Goal: Information Seeking & Learning: Learn about a topic

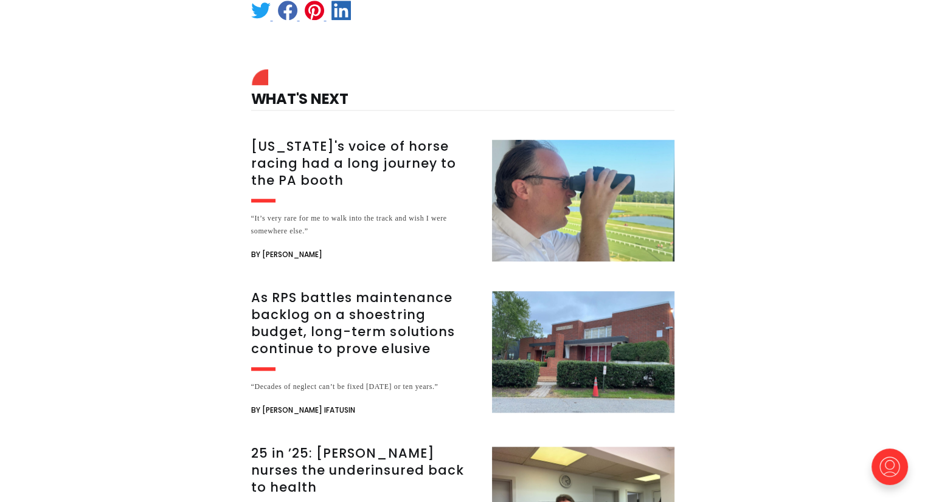
scroll to position [1095, 0]
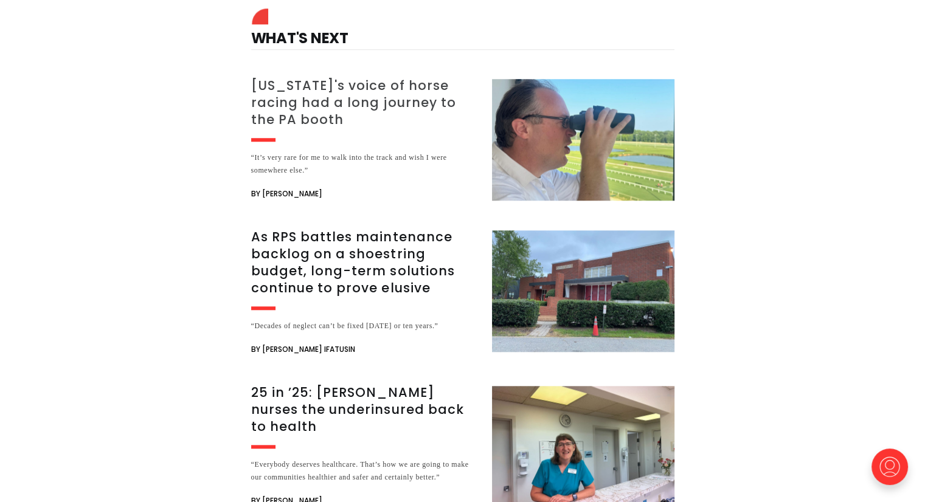
click at [301, 100] on h3 "[US_STATE]'s voice of horse racing had a long journey to the PA booth" at bounding box center [364, 102] width 226 height 51
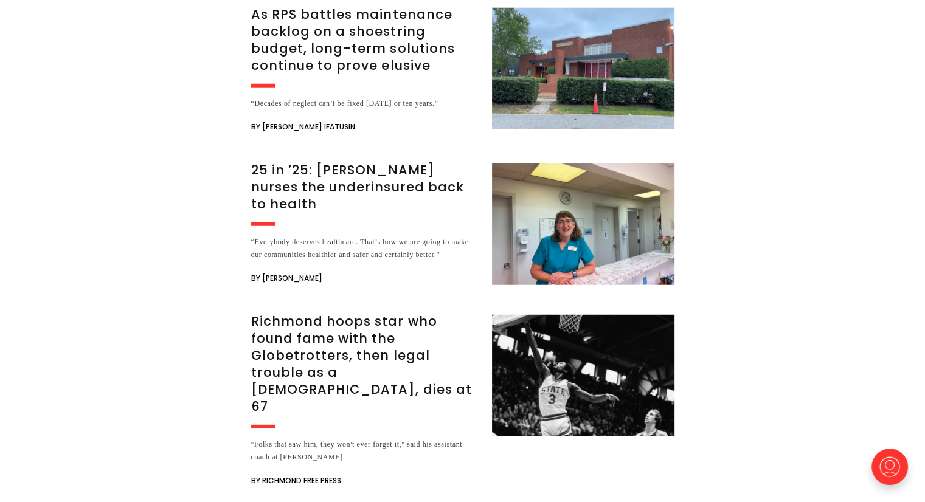
scroll to position [3284, 0]
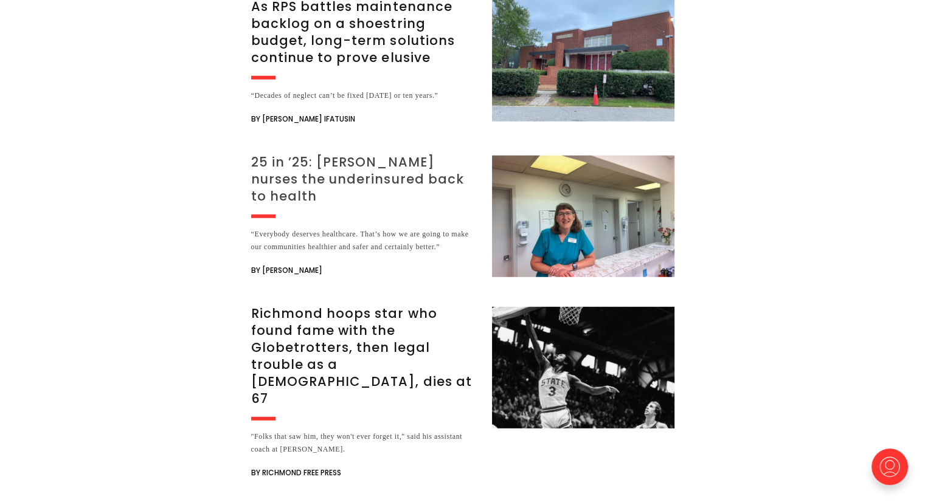
click at [604, 181] on img at bounding box center [583, 217] width 182 height 122
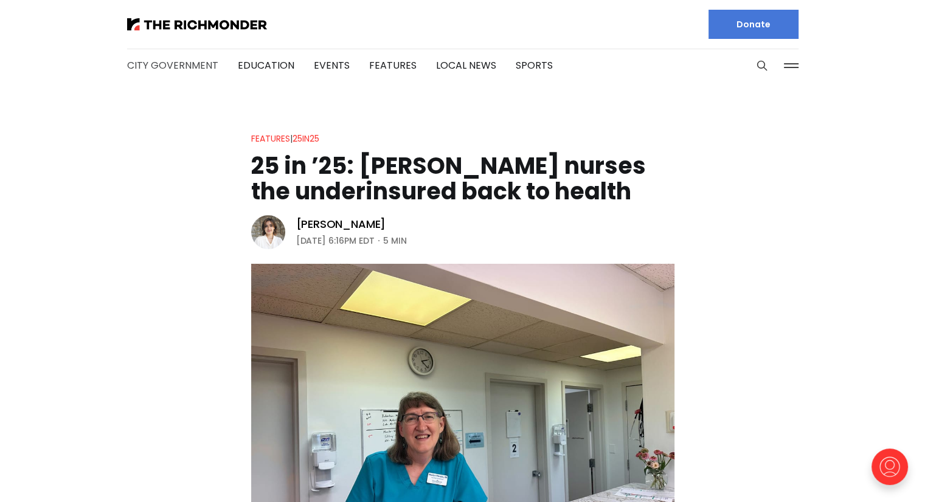
click at [164, 64] on link "City Government" at bounding box center [172, 65] width 91 height 14
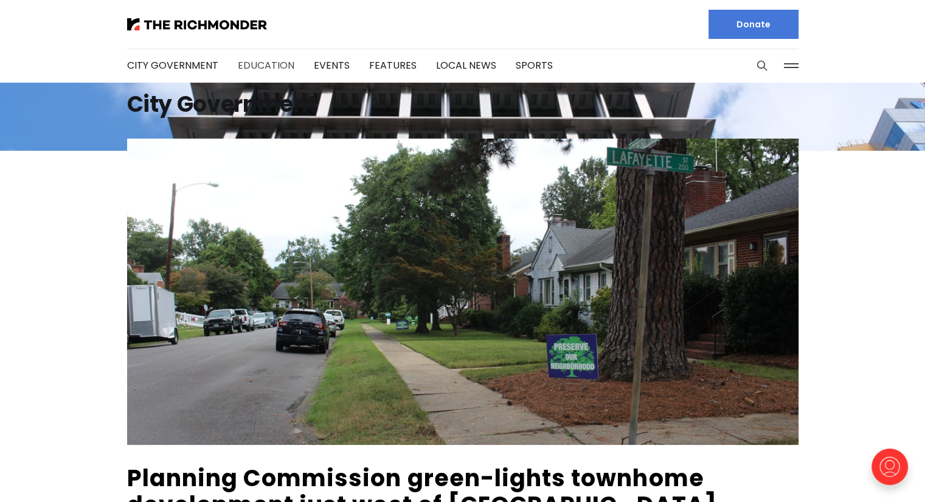
click at [270, 64] on link "Education" at bounding box center [266, 65] width 57 height 14
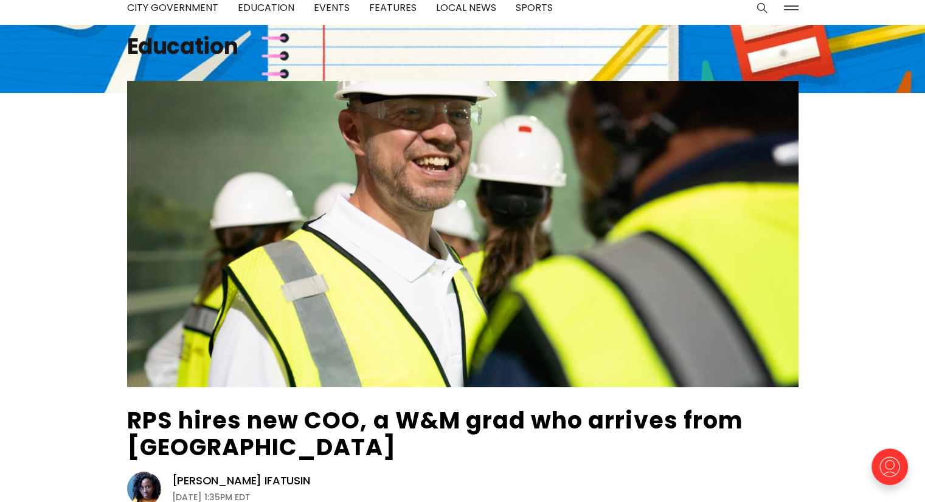
scroll to position [61, 0]
